Goal: Information Seeking & Learning: Learn about a topic

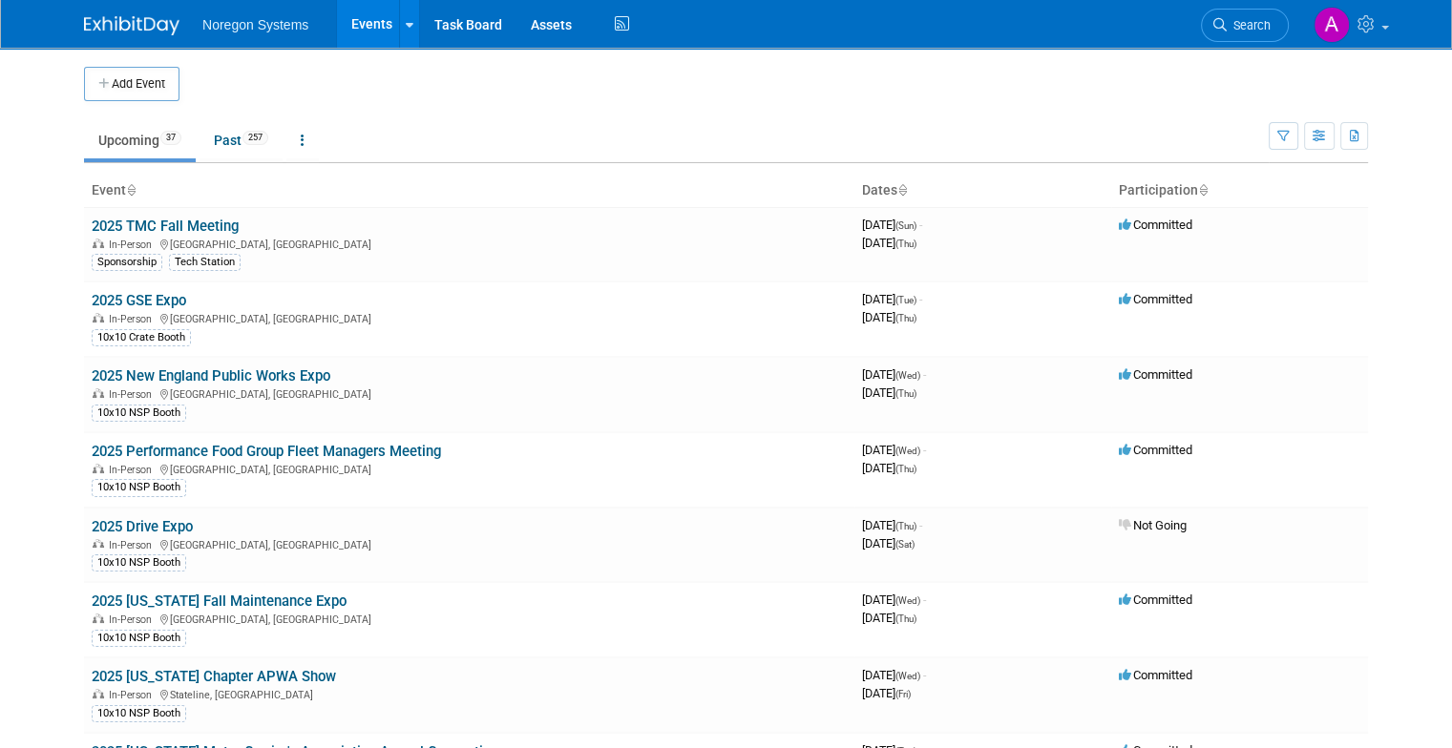
click at [204, 601] on link "2025 [US_STATE] Fall Maintenance Expo" at bounding box center [219, 601] width 255 height 17
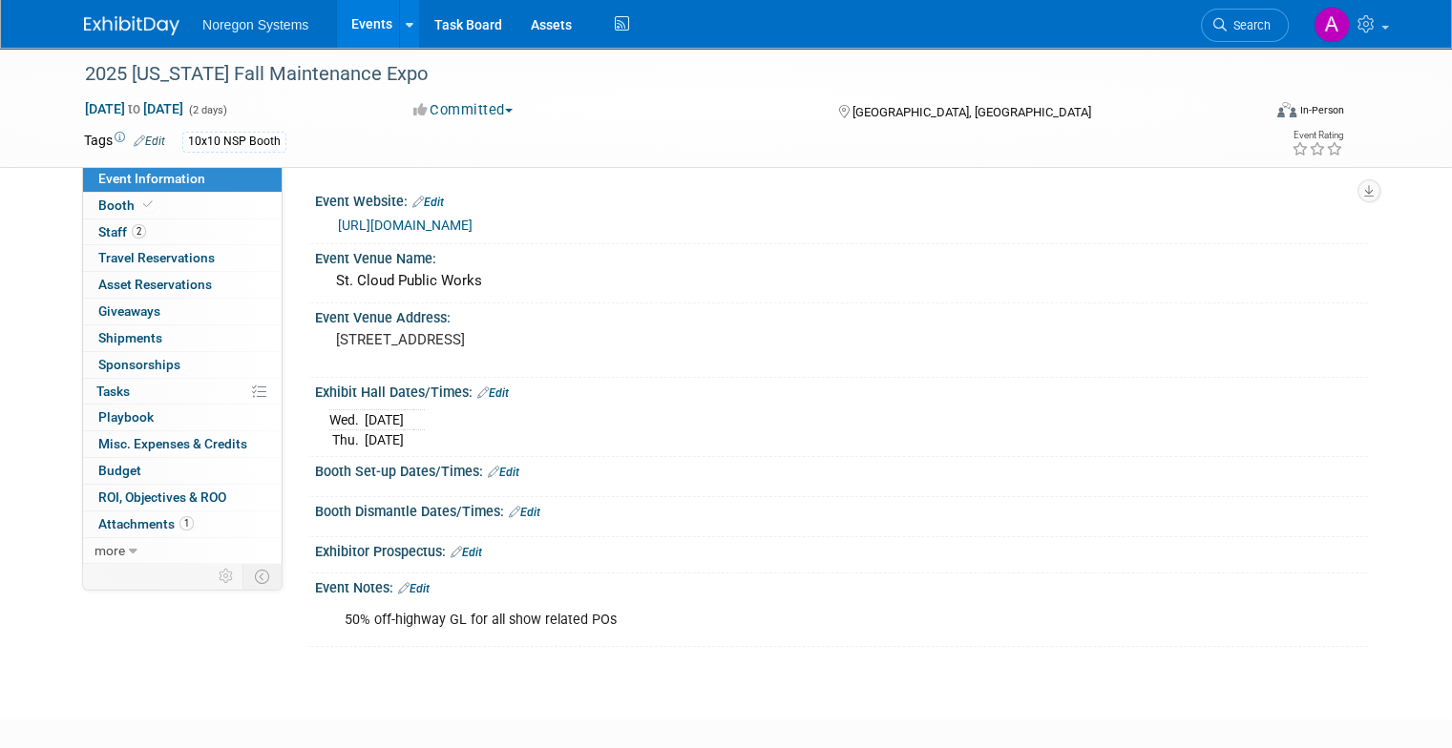
click at [443, 224] on link "https://www.mnfallexpo.com/" at bounding box center [405, 225] width 135 height 15
click at [105, 237] on span "Staff 2" at bounding box center [122, 231] width 48 height 15
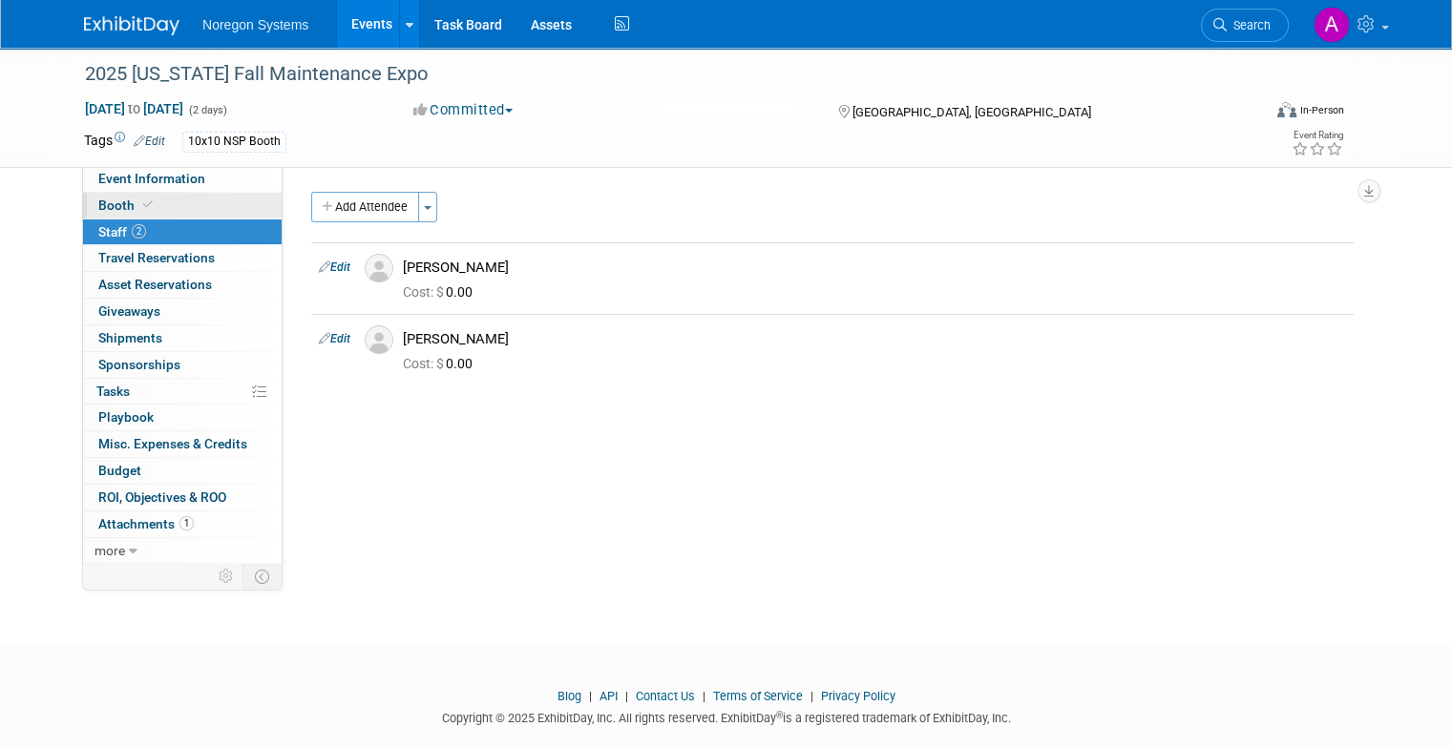
click at [139, 207] on link "Booth" at bounding box center [182, 206] width 199 height 26
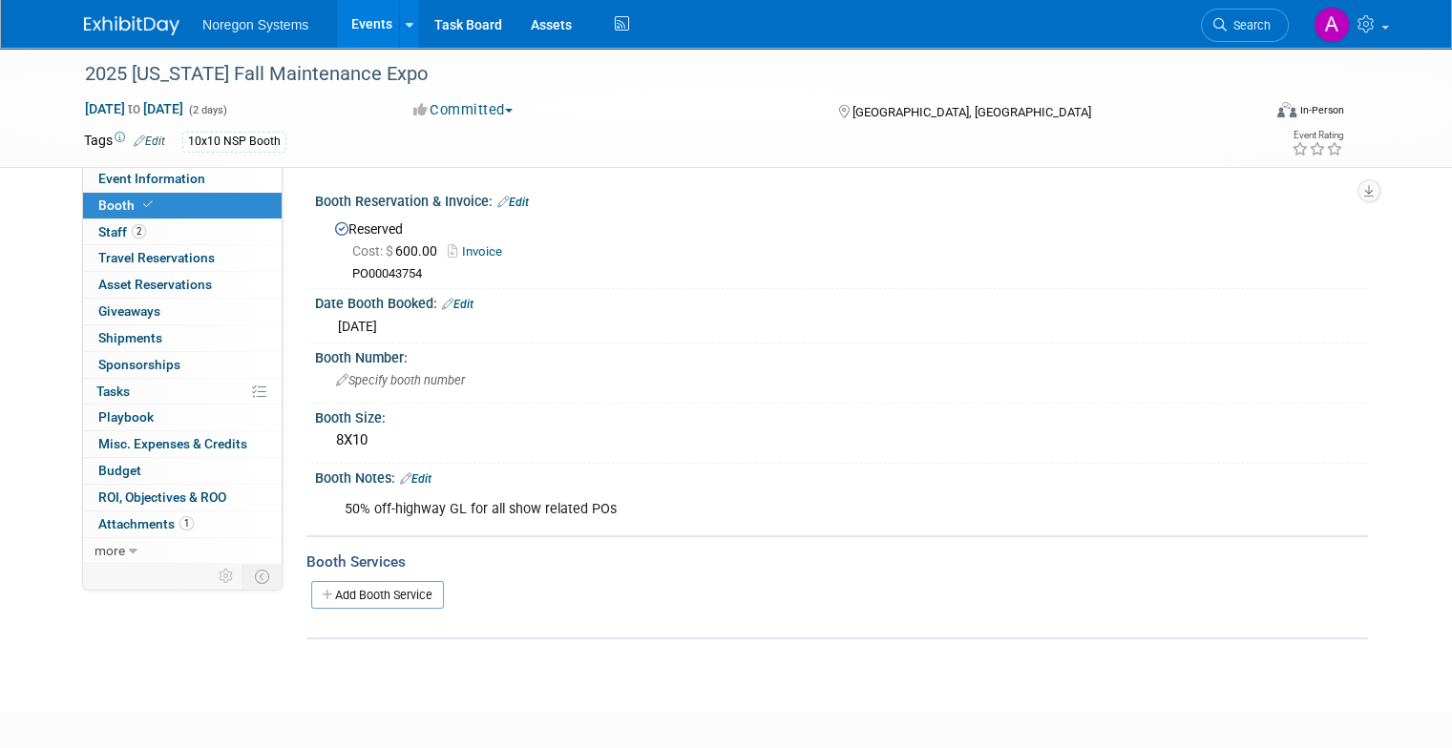
click at [346, 35] on link "Events" at bounding box center [372, 24] width 70 height 48
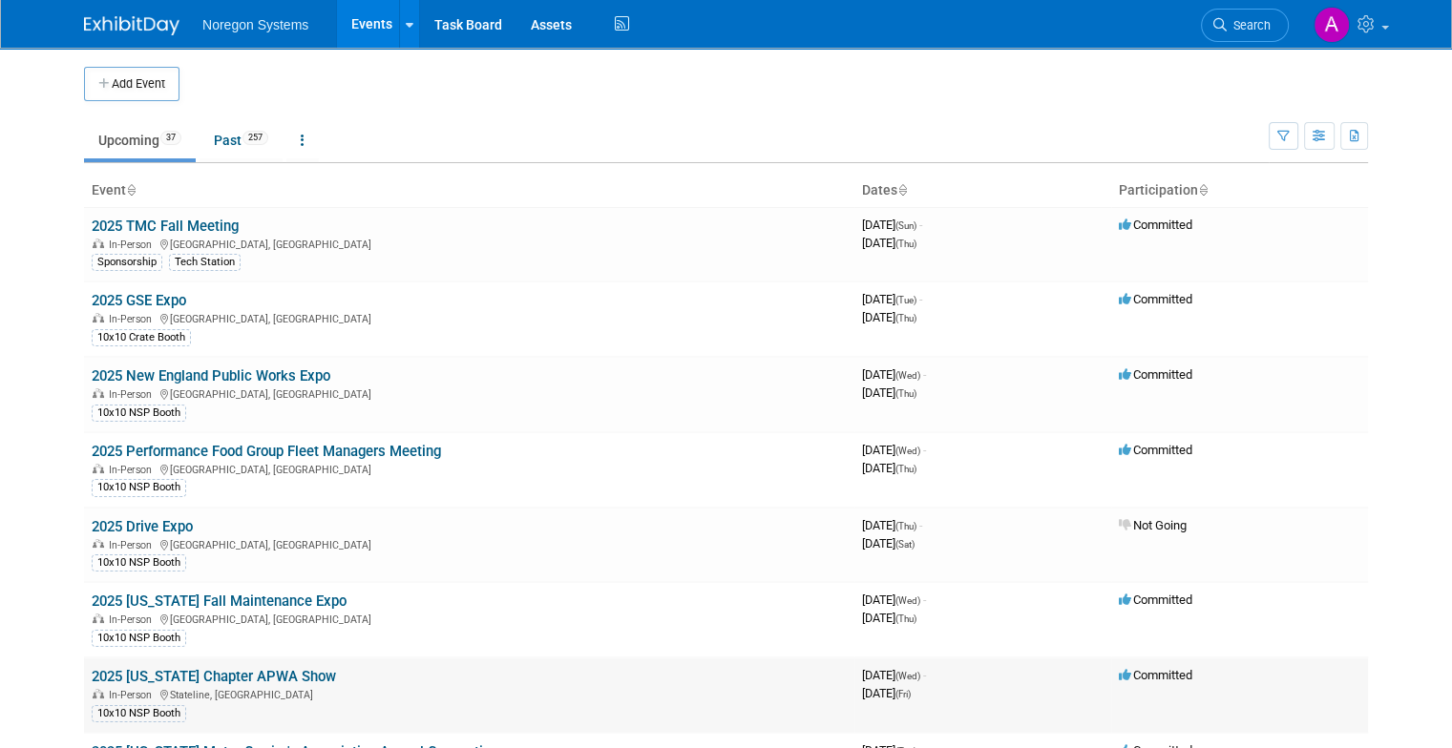
click at [249, 672] on link "2025 [US_STATE] Chapter APWA Show" at bounding box center [214, 676] width 244 height 17
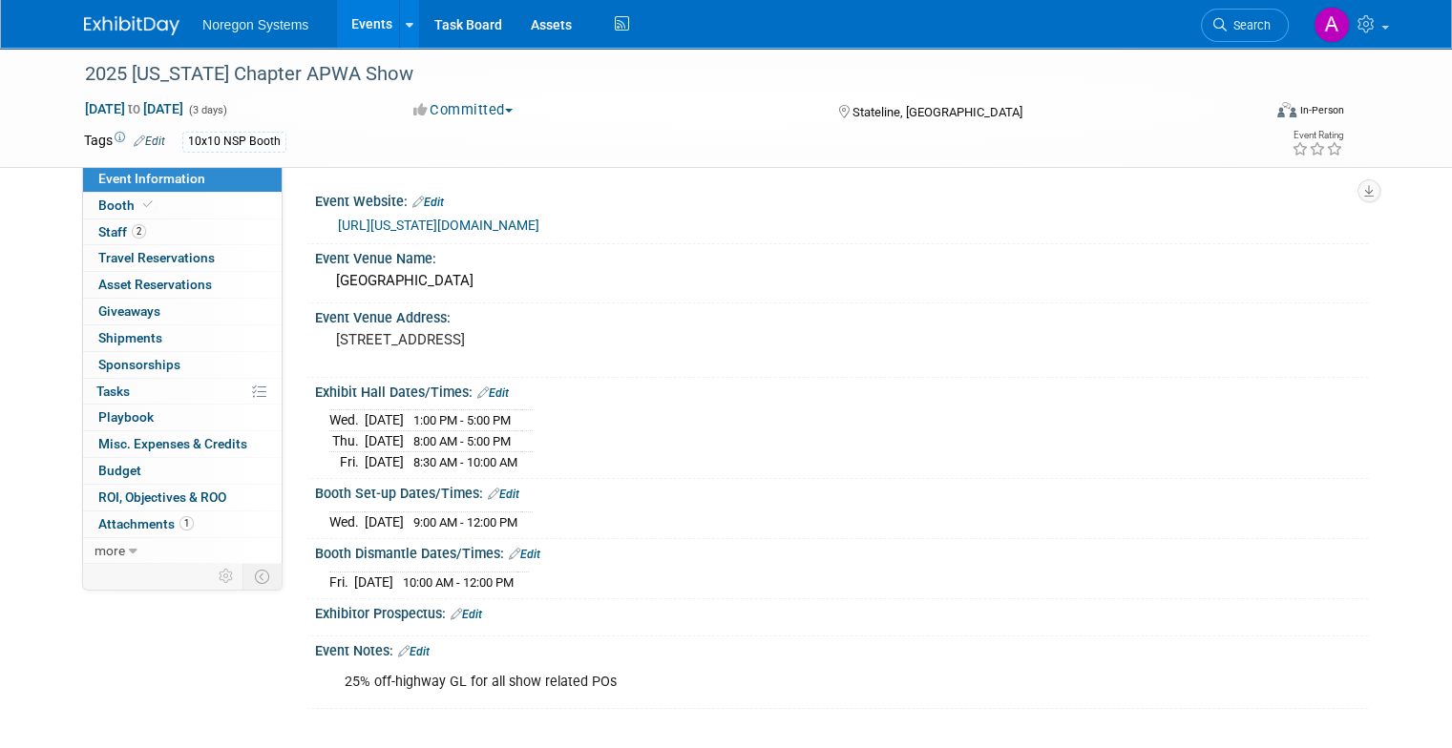
click at [539, 220] on link "https://nevada.apwa.org/event/2025-fall-conference/" at bounding box center [438, 225] width 201 height 15
click at [83, 210] on link "Booth" at bounding box center [182, 206] width 199 height 26
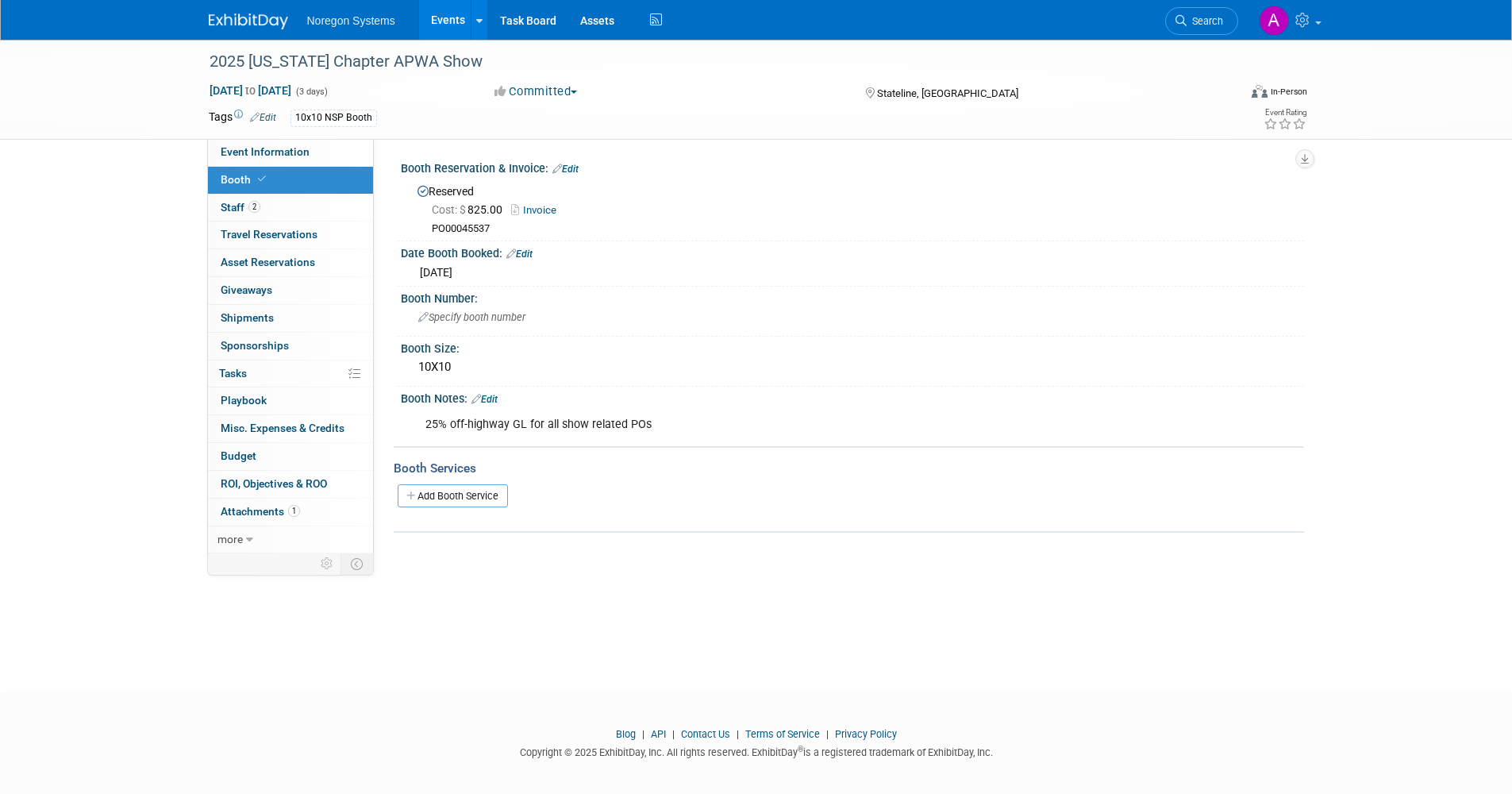
click at [455, 21] on link "Events" at bounding box center [448, 20] width 58 height 40
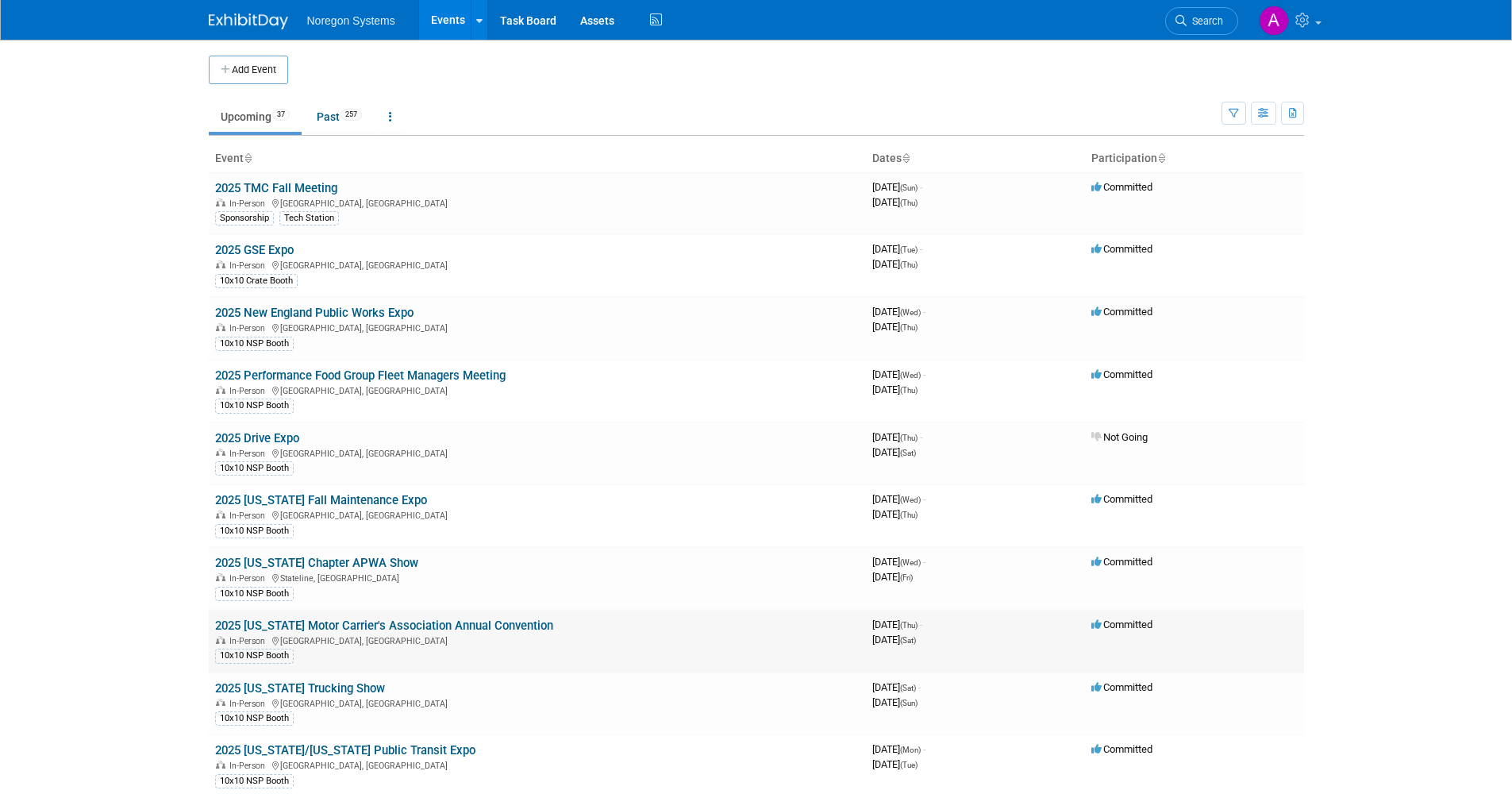
click at [367, 621] on link "2025 [US_STATE] Motor Carrier's Association Annual Convention" at bounding box center [384, 625] width 338 height 14
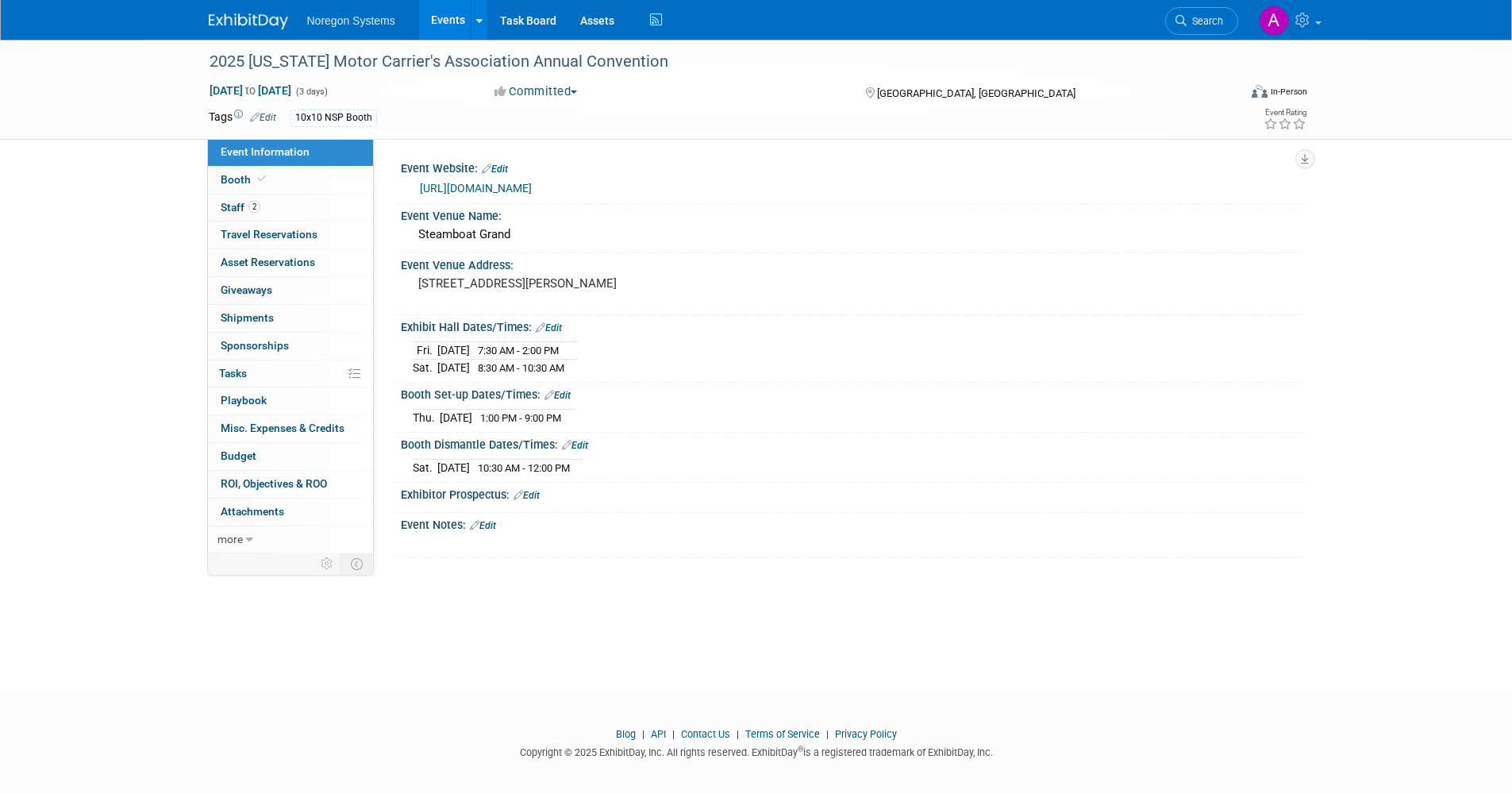
click at [497, 190] on link "[URL][DOMAIN_NAME]" at bounding box center [476, 188] width 112 height 12
